Goal: Find specific page/section: Find specific page/section

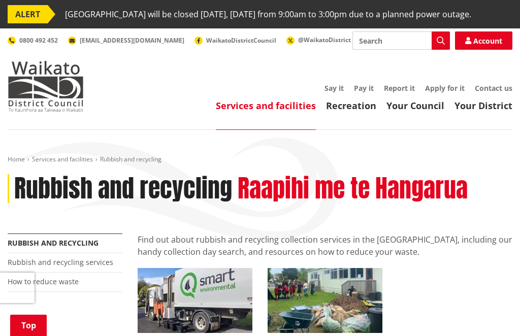
scroll to position [317, 0]
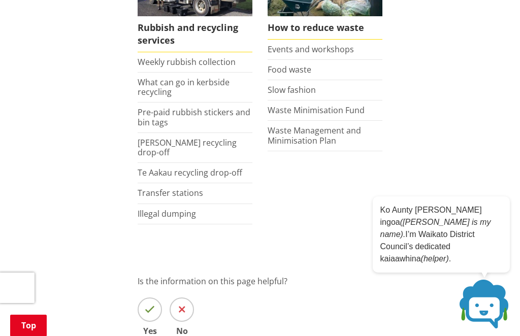
click at [209, 204] on li "Transfer stations" at bounding box center [195, 193] width 115 height 20
click at [201, 199] on link "Transfer stations" at bounding box center [171, 193] width 66 height 11
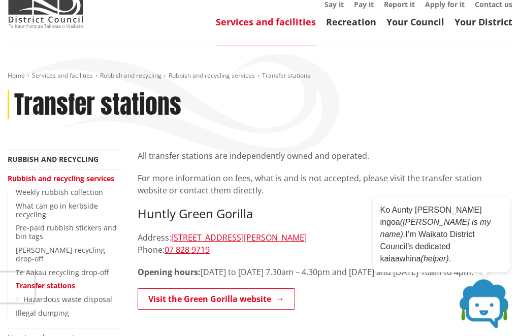
scroll to position [85, 0]
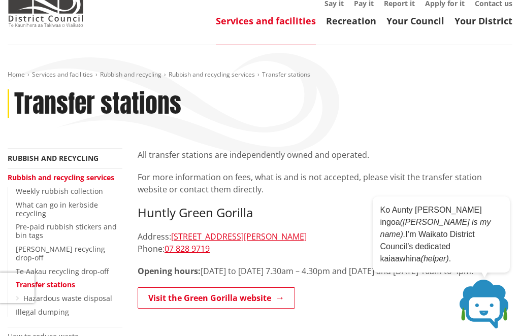
click at [84, 196] on link "Weekly rubbish collection" at bounding box center [59, 192] width 87 height 10
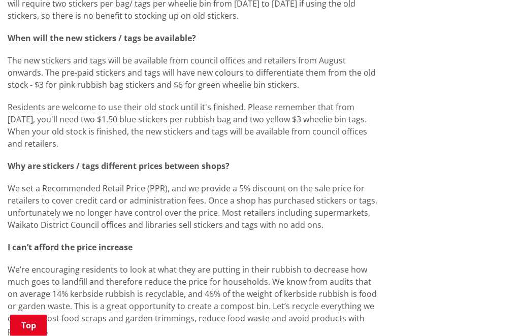
scroll to position [1167, 0]
